Goal: Information Seeking & Learning: Check status

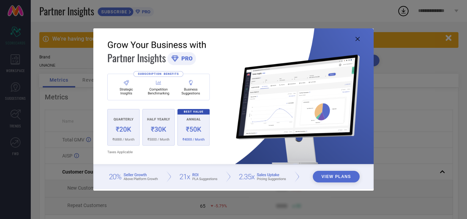
click at [358, 38] on icon at bounding box center [357, 39] width 4 height 4
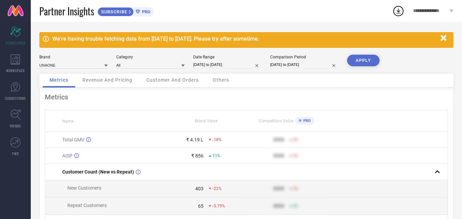
click at [442, 41] on icon "button" at bounding box center [443, 38] width 9 height 9
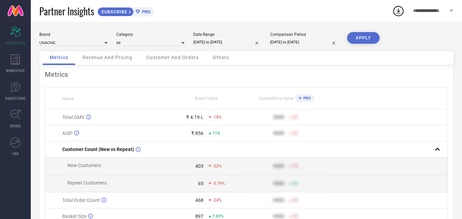
select select "7"
select select "2025"
select select "8"
select select "2025"
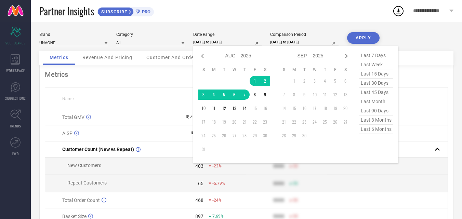
click at [210, 39] on input "[DATE] to [DATE]" at bounding box center [227, 42] width 68 height 7
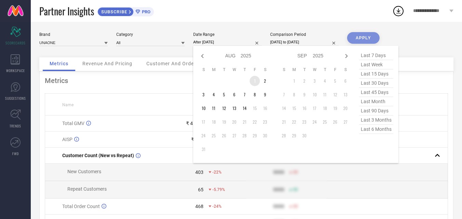
click at [257, 79] on td "1" at bounding box center [254, 81] width 10 height 10
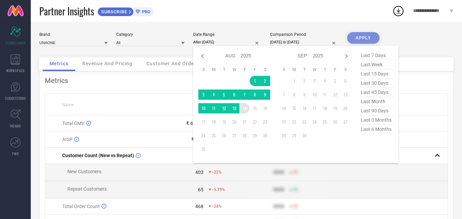
type input "[DATE] to [DATE]"
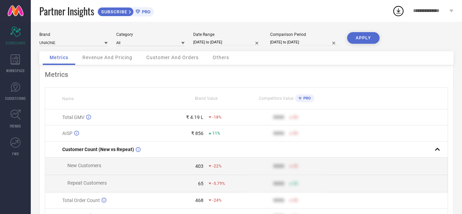
click at [279, 44] on input "[DATE] to [DATE]" at bounding box center [304, 42] width 68 height 7
select select "6"
select select "2025"
select select "7"
select select "2025"
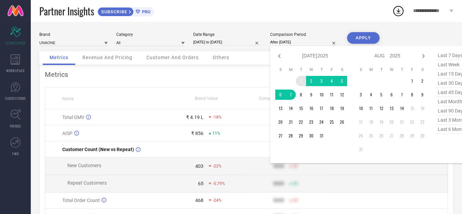
click at [300, 80] on td "1" at bounding box center [301, 81] width 10 height 10
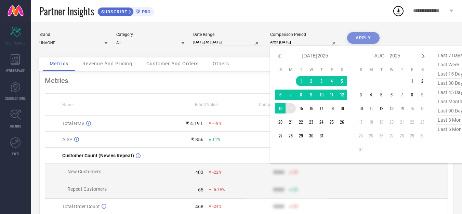
type input "[DATE] to [DATE]"
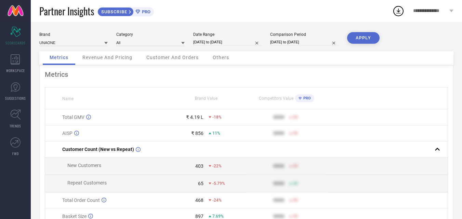
click at [365, 37] on button "APPLY" at bounding box center [363, 38] width 32 height 12
click at [339, 72] on div "Metrics" at bounding box center [246, 74] width 403 height 8
select select "7"
select select "2025"
select select "8"
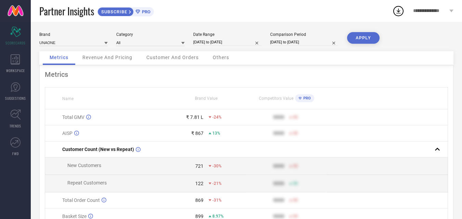
select select "2025"
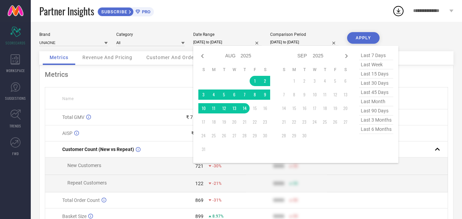
click at [215, 42] on input "[DATE] to [DATE]" at bounding box center [227, 42] width 68 height 7
click at [199, 57] on icon at bounding box center [202, 56] width 8 height 8
select select "6"
select select "2025"
select select "7"
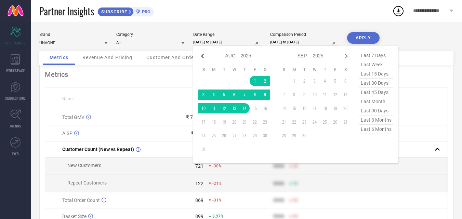
select select "2025"
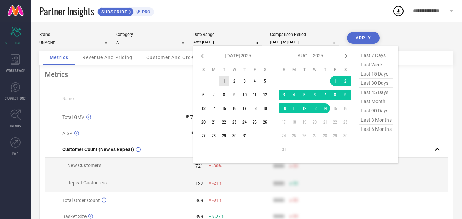
click at [226, 80] on td "1" at bounding box center [224, 81] width 10 height 10
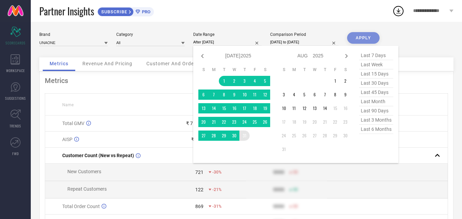
type input "[DATE] to [DATE]"
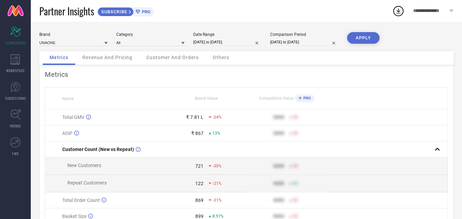
click at [362, 38] on button "APPLY" at bounding box center [363, 38] width 32 height 12
click at [304, 43] on input "[DATE] to [DATE]" at bounding box center [304, 42] width 68 height 7
select select "6"
select select "2025"
select select "7"
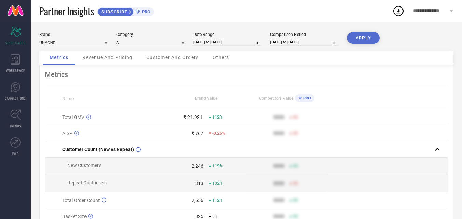
select select "2025"
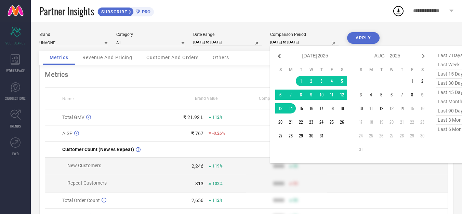
click at [276, 54] on icon at bounding box center [279, 56] width 8 height 8
select select "5"
select select "2025"
select select "6"
select select "2025"
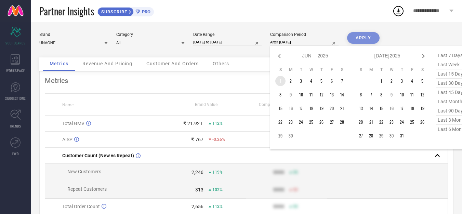
click at [280, 82] on td "1" at bounding box center [280, 81] width 10 height 10
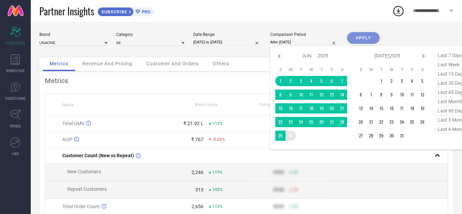
type input "[DATE] to [DATE]"
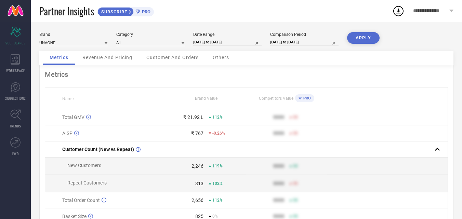
click at [359, 37] on button "APPLY" at bounding box center [363, 38] width 32 height 12
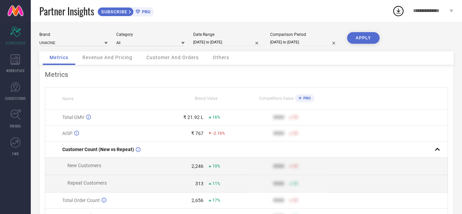
select select "5"
select select "2025"
select select "6"
select select "2025"
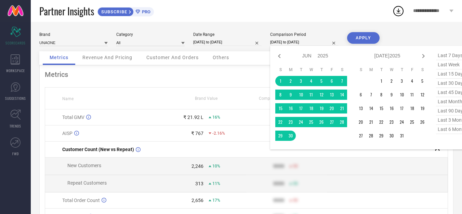
click at [299, 43] on input "[DATE] to [DATE]" at bounding box center [304, 42] width 68 height 7
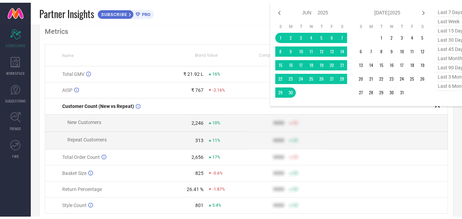
scroll to position [68, 0]
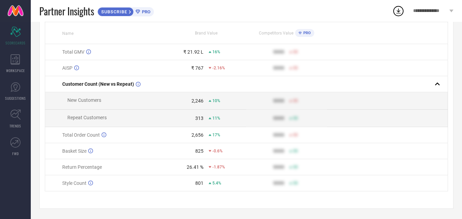
click at [258, 205] on div "Metrics Name Brand Value Competitors Value PRO Total GMV ₹ 21.92 L 16% 9999 50 …" at bounding box center [246, 104] width 414 height 209
drag, startPoint x: 188, startPoint y: 169, endPoint x: 224, endPoint y: 169, distance: 35.5
click at [224, 169] on div "26.41 % -1.87%" at bounding box center [206, 166] width 80 height 5
click at [231, 170] on td "26.41 % -1.87%" at bounding box center [206, 167] width 81 height 16
